Goal: Information Seeking & Learning: Learn about a topic

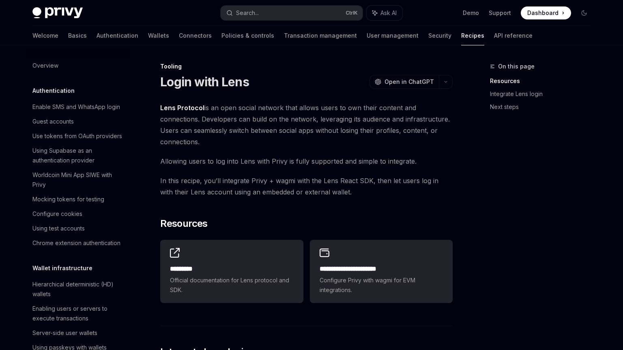
scroll to position [970, 0]
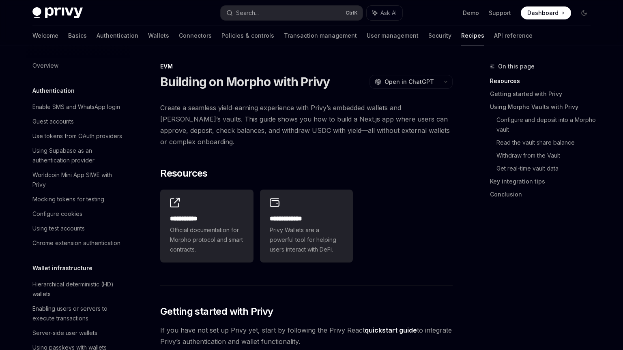
scroll to position [1084, 0]
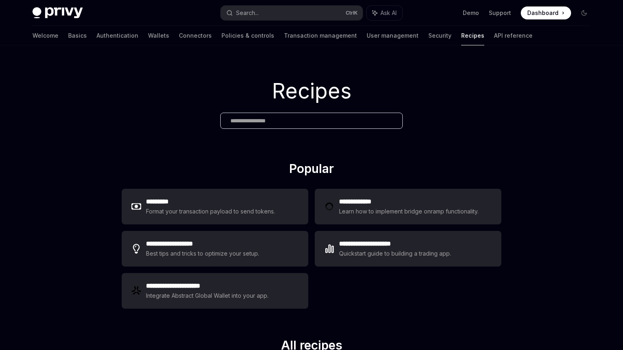
type textarea "*"
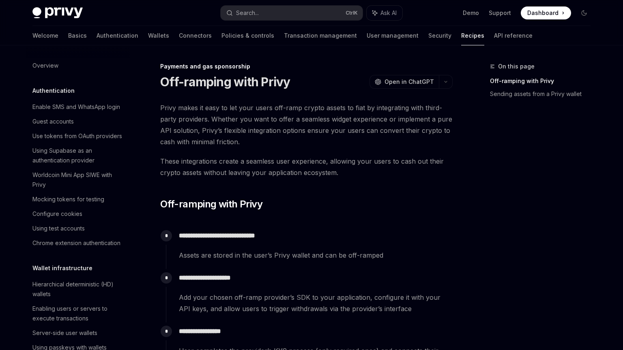
scroll to position [612, 0]
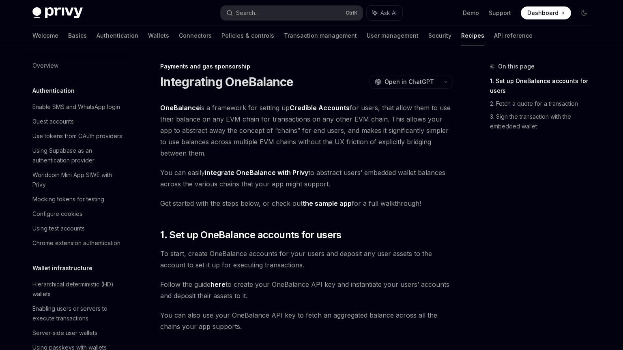
scroll to position [627, 0]
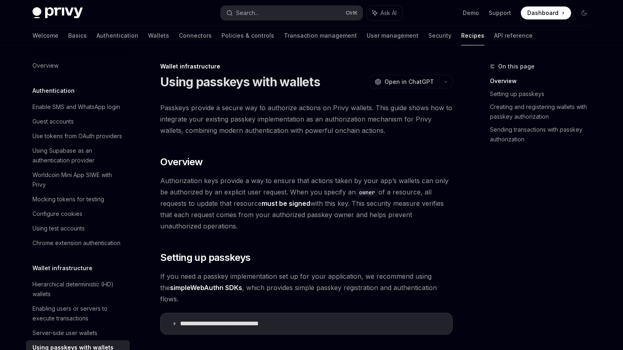
scroll to position [150, 0]
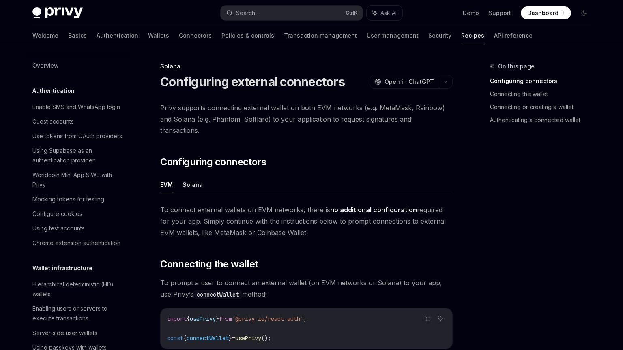
type textarea "*"
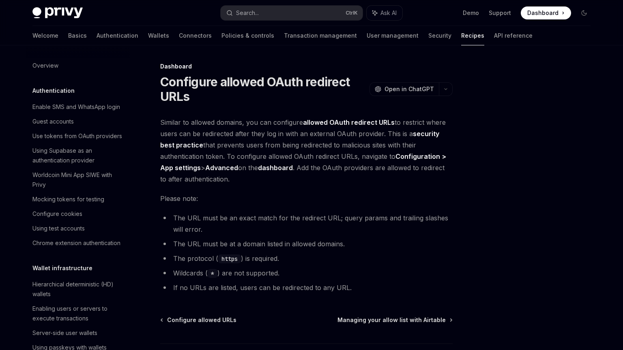
type textarea "*"
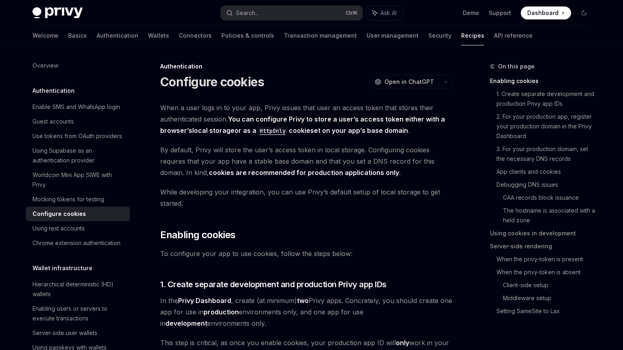
type textarea "*"
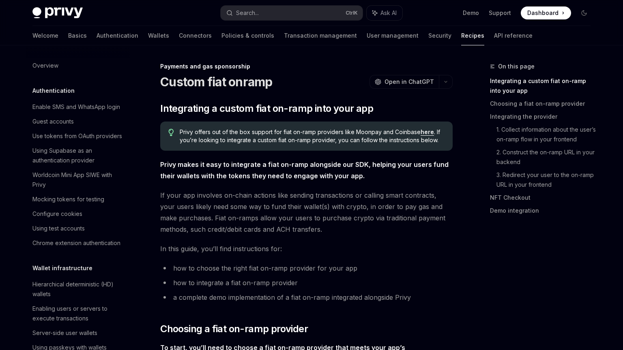
scroll to position [598, 0]
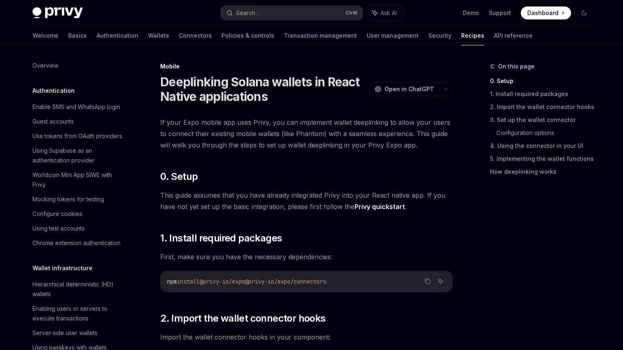
scroll to position [865, 0]
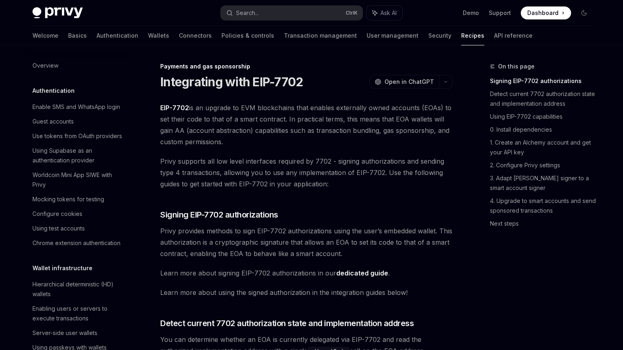
scroll to position [666, 0]
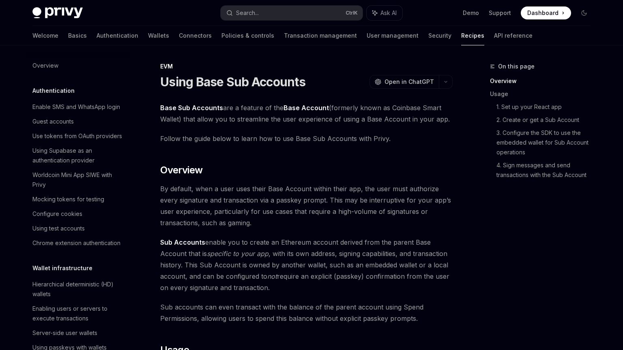
scroll to position [1041, 0]
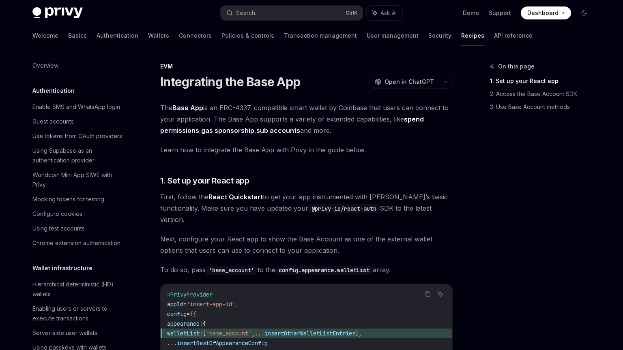
scroll to position [1026, 0]
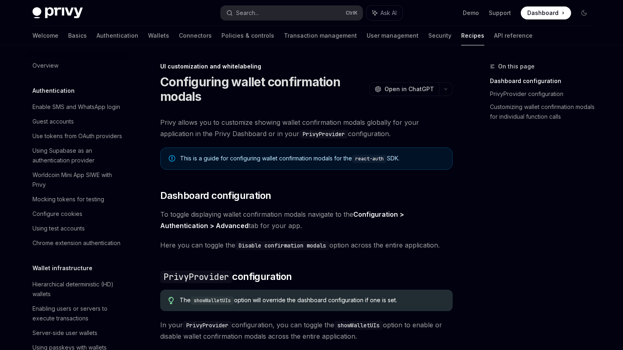
scroll to position [308, 0]
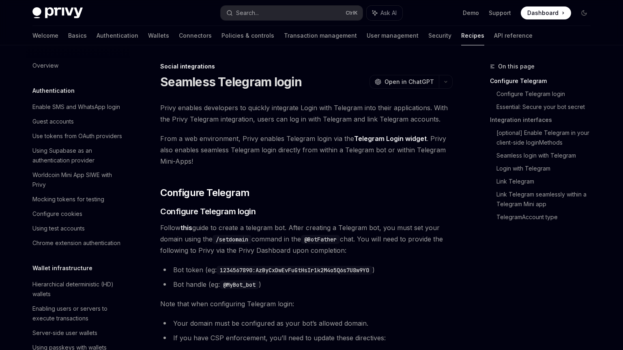
scroll to position [527, 0]
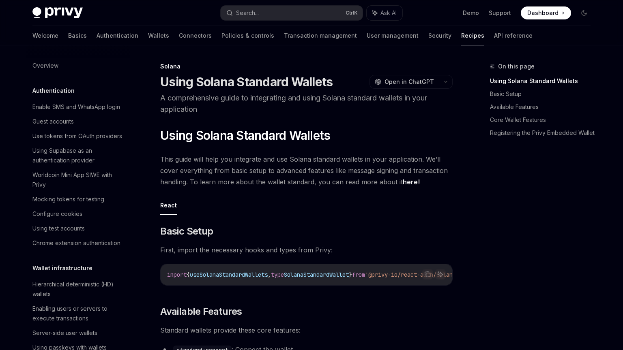
scroll to position [1167, 0]
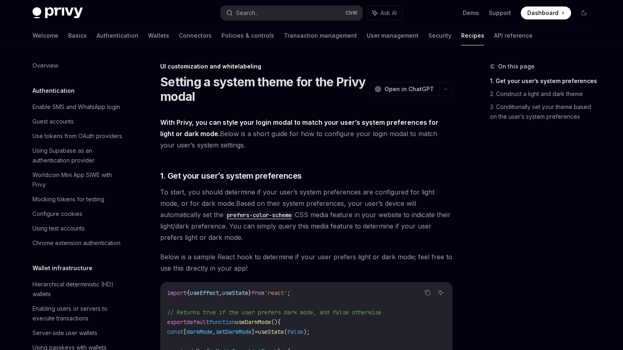
scroll to position [347, 0]
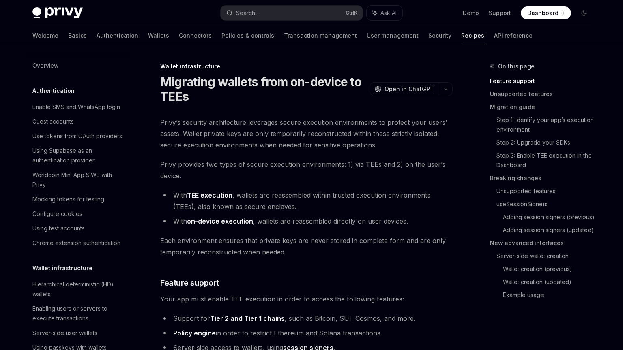
scroll to position [170, 0]
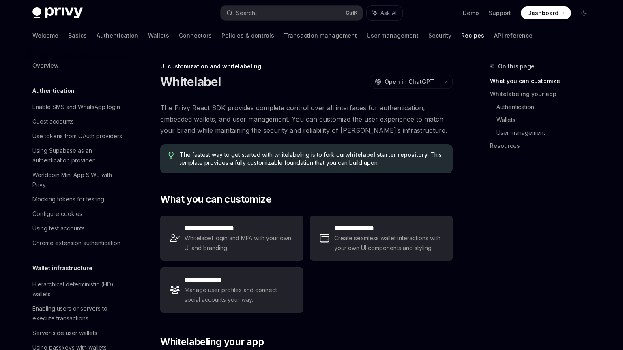
scroll to position [328, 0]
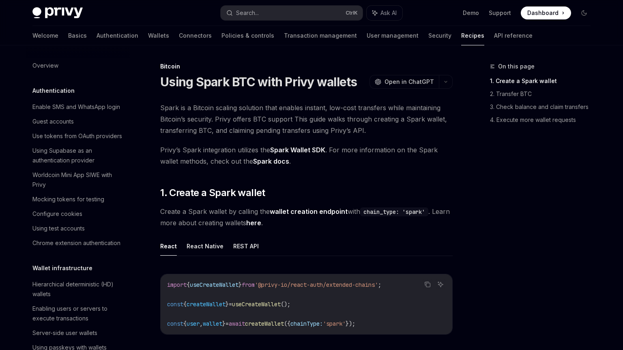
scroll to position [1177, 0]
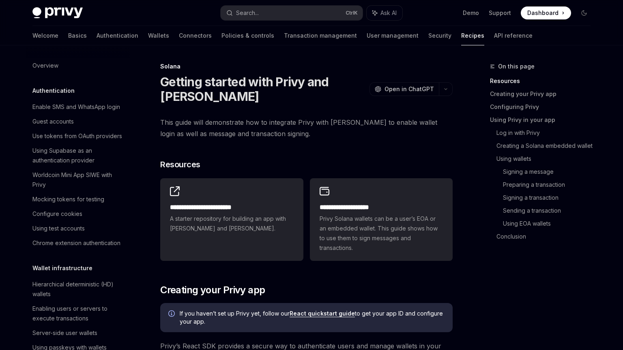
scroll to position [1155, 0]
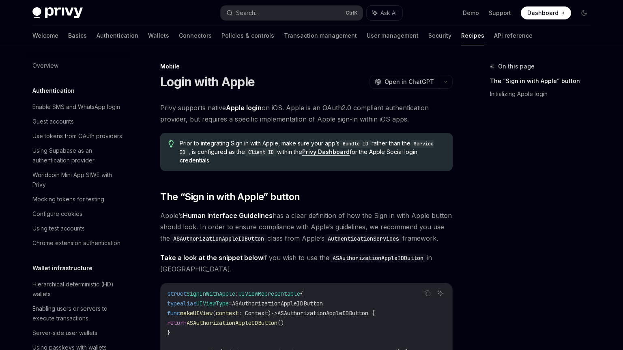
scroll to position [846, 0]
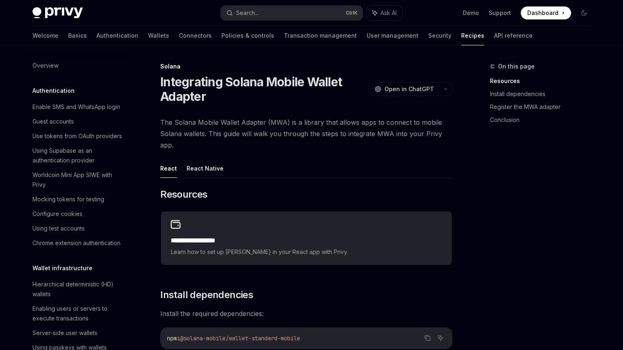
scroll to position [1167, 0]
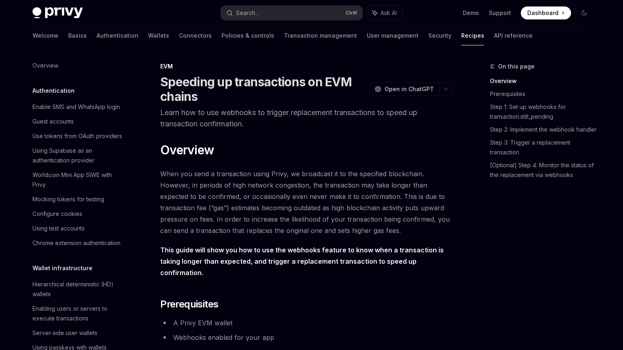
scroll to position [1104, 0]
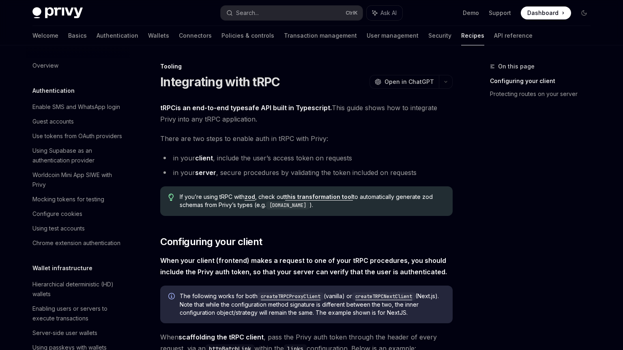
scroll to position [985, 0]
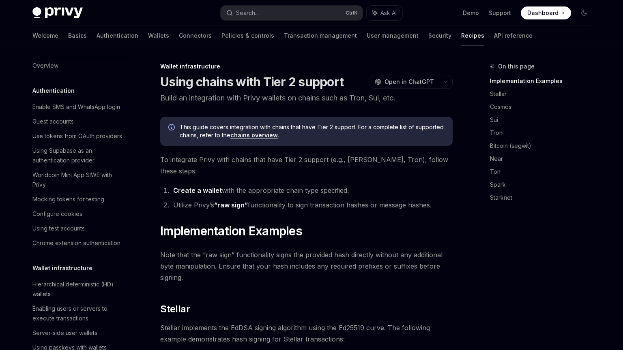
scroll to position [194, 0]
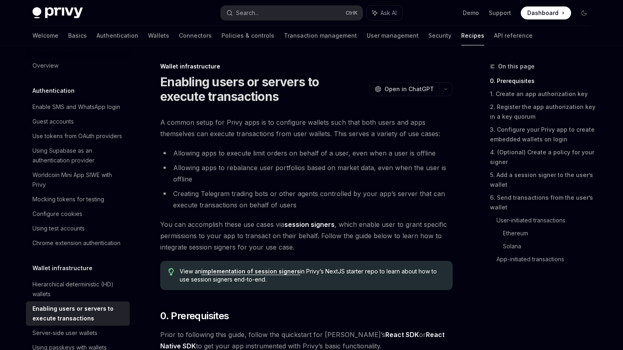
type textarea "*"
